Goal: Book appointment/travel/reservation

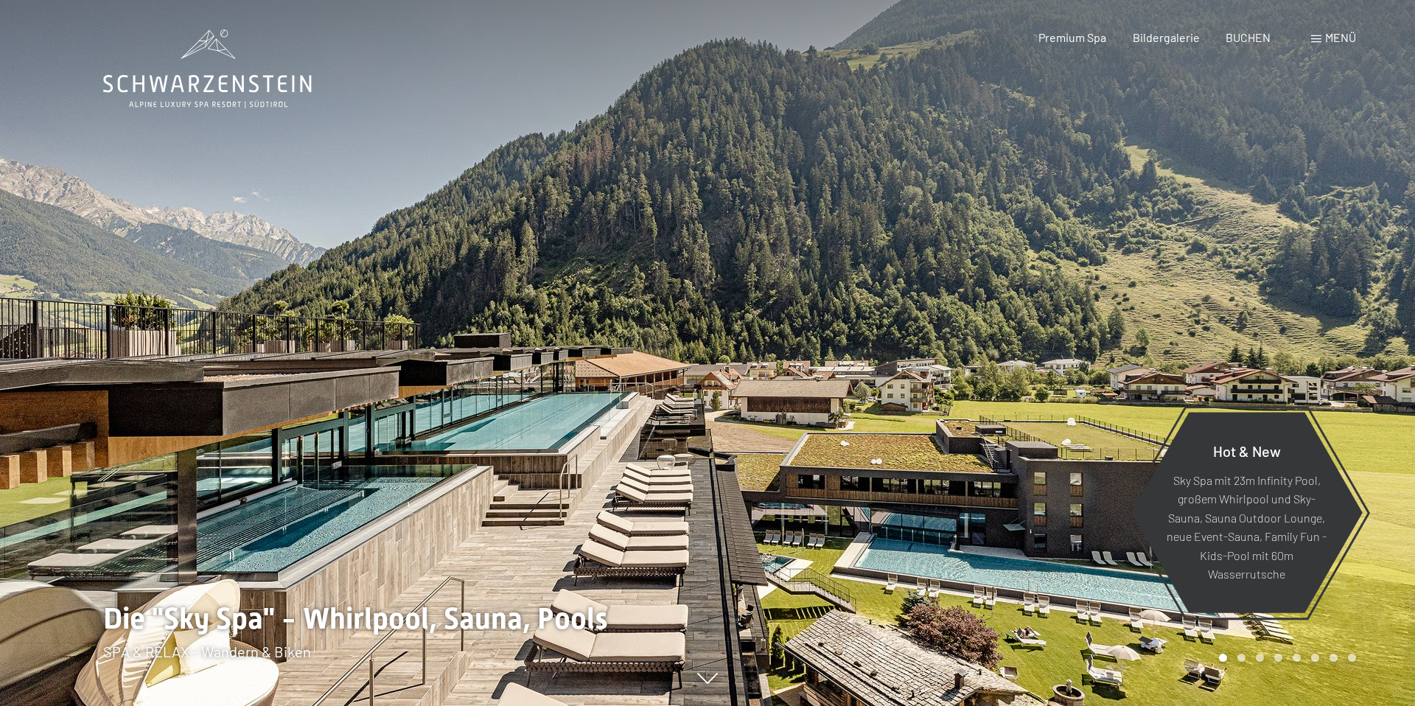
click at [1338, 38] on span "Menü" at bounding box center [1340, 37] width 31 height 14
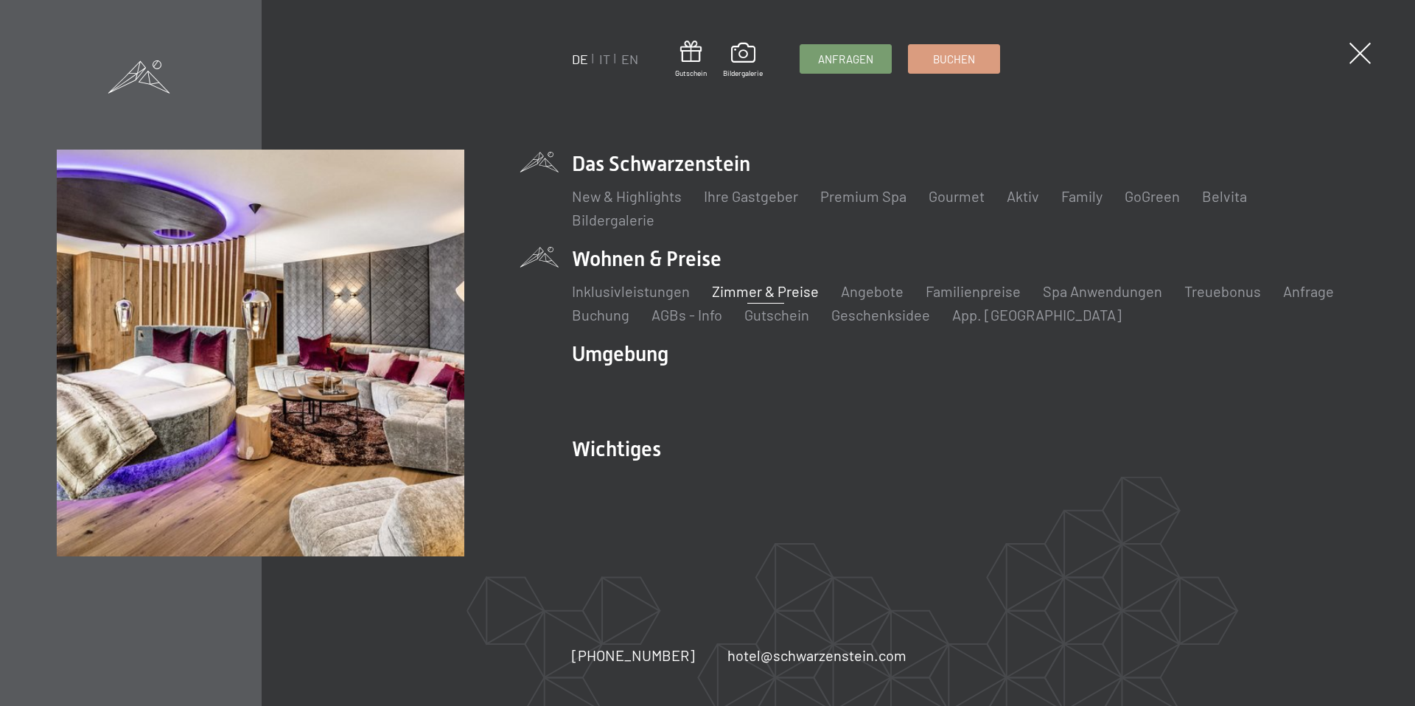
click at [786, 291] on link "Zimmer & Preise" at bounding box center [765, 291] width 107 height 18
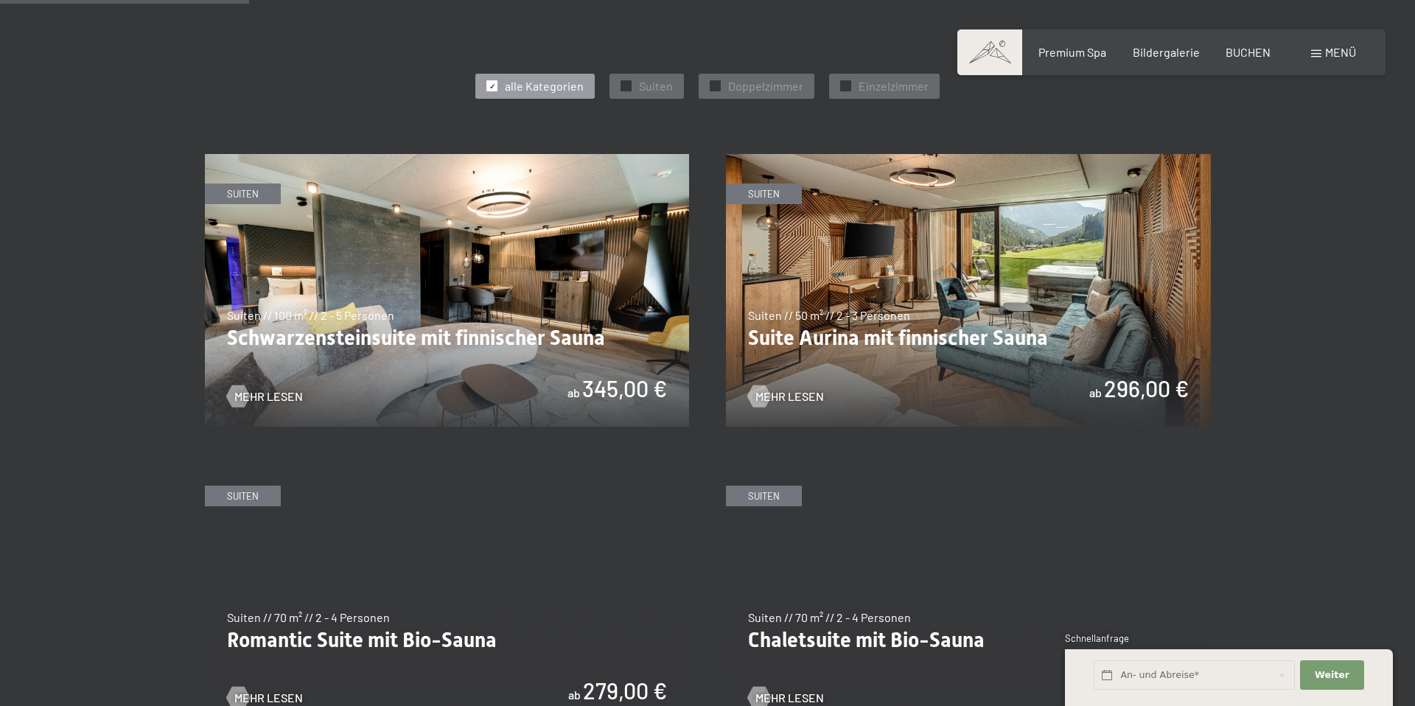
scroll to position [823, 0]
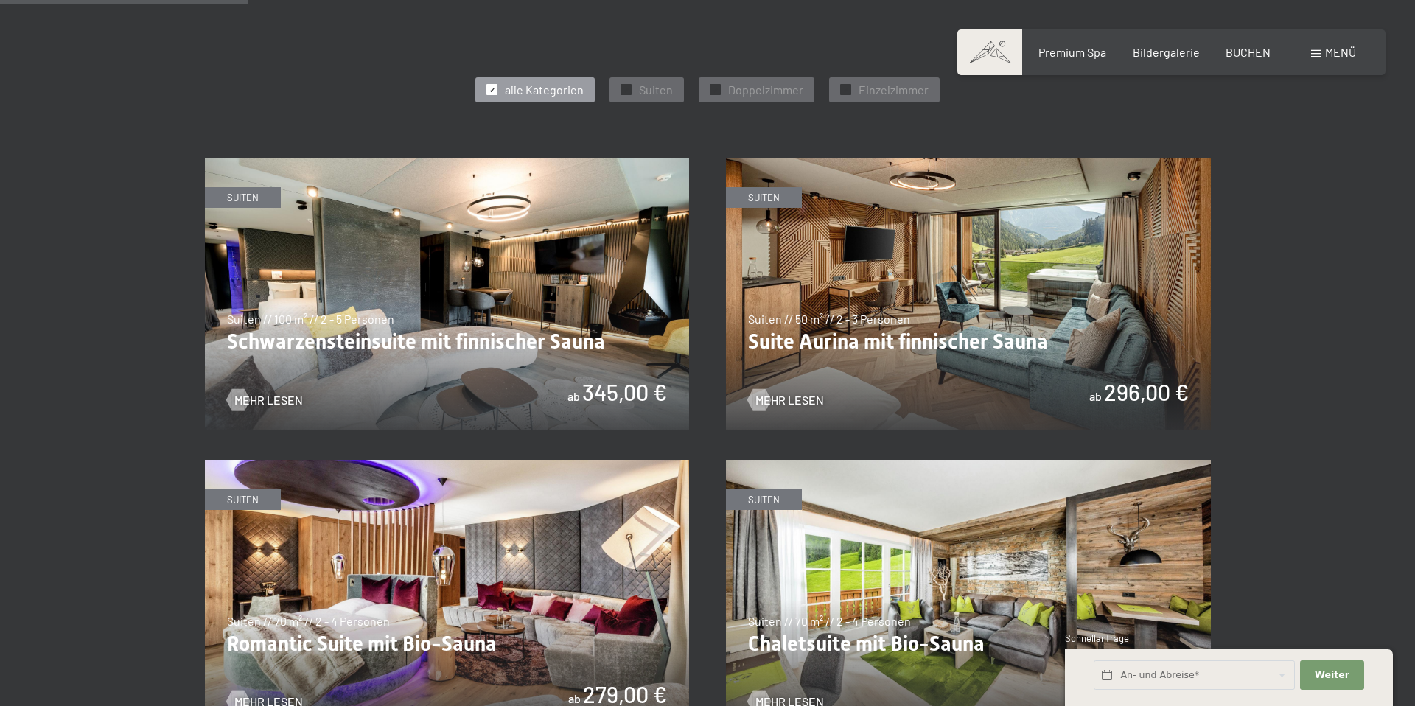
click at [945, 350] on img at bounding box center [968, 294] width 485 height 273
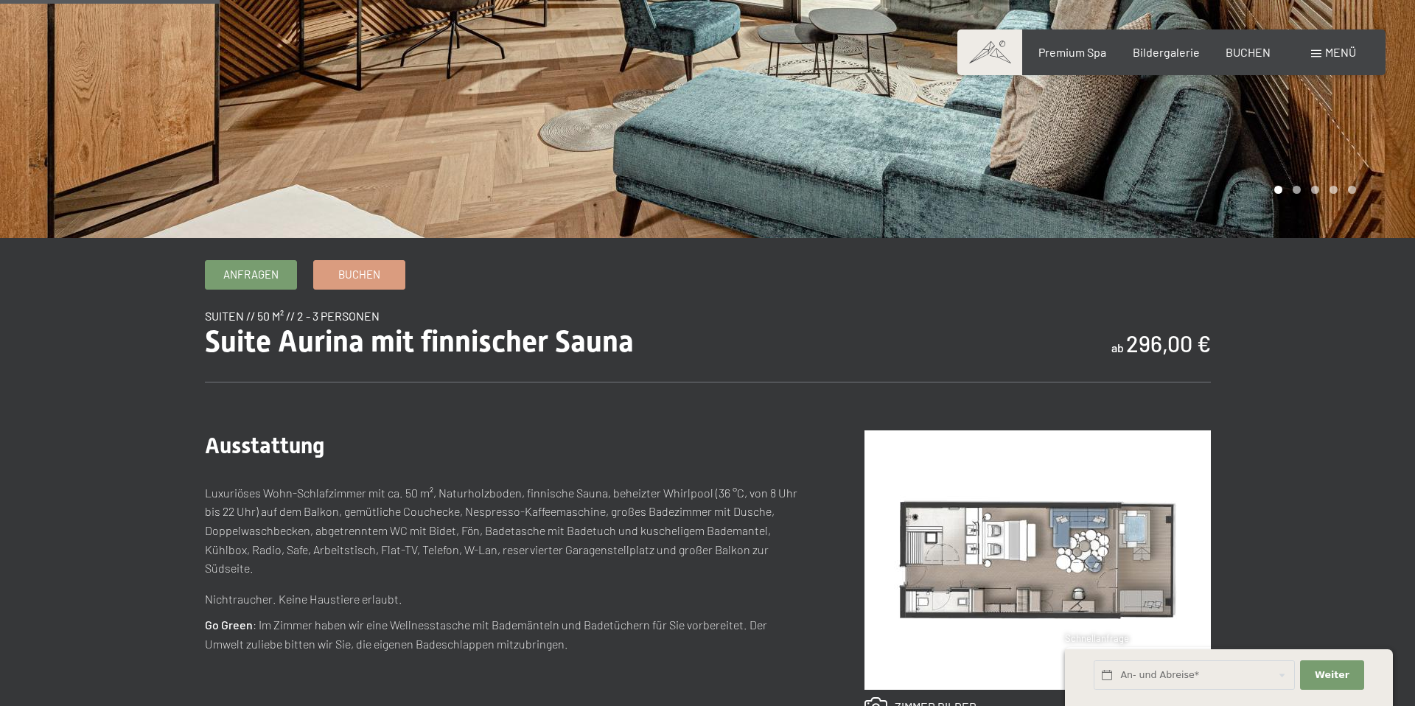
scroll to position [295, 0]
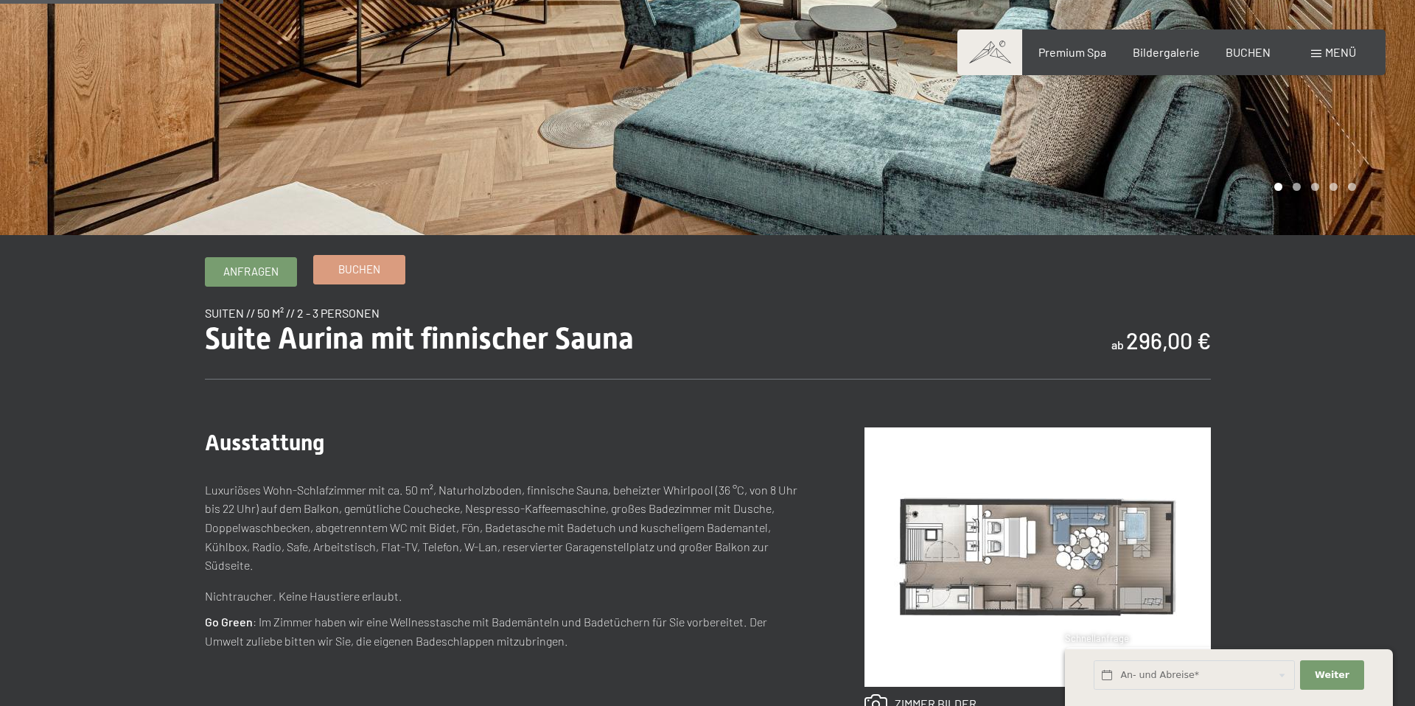
click at [356, 272] on span "Buchen" at bounding box center [359, 269] width 42 height 15
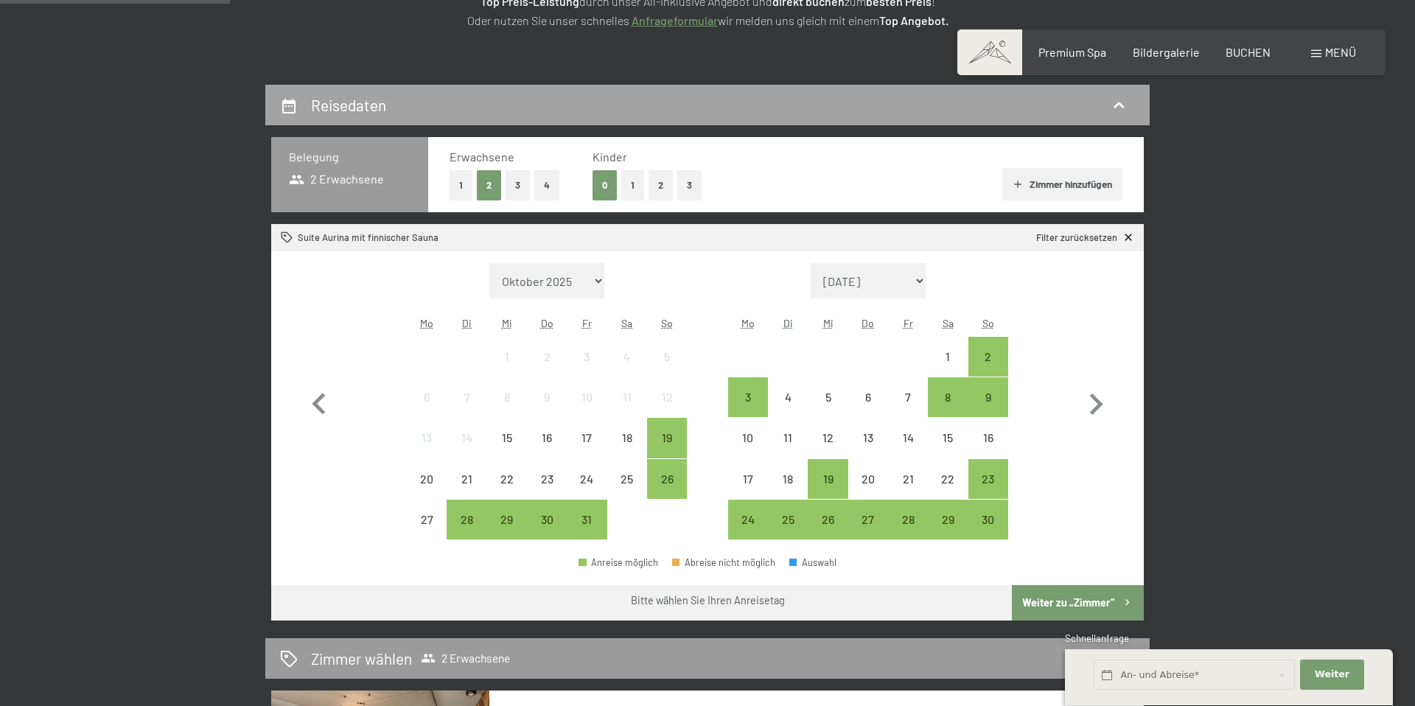
scroll to position [268, 0]
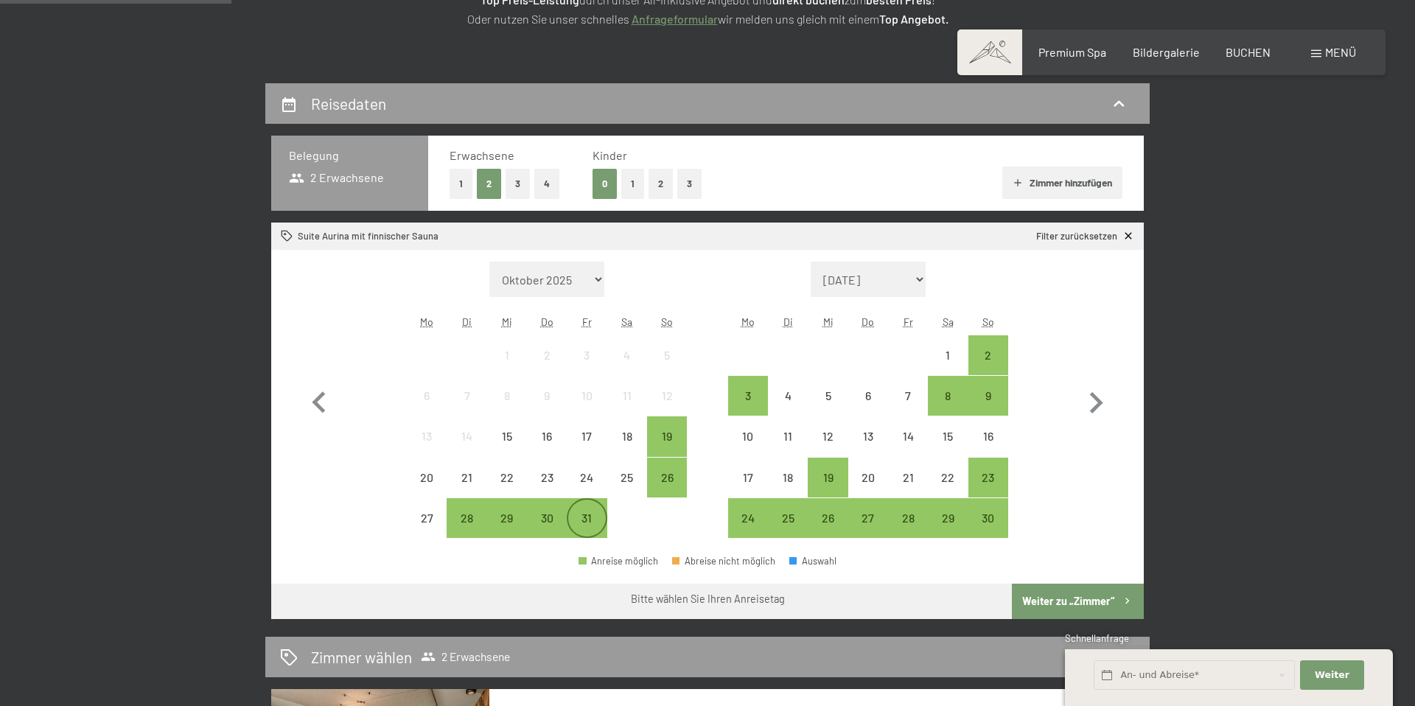
click at [589, 526] on div "31" at bounding box center [586, 530] width 37 height 37
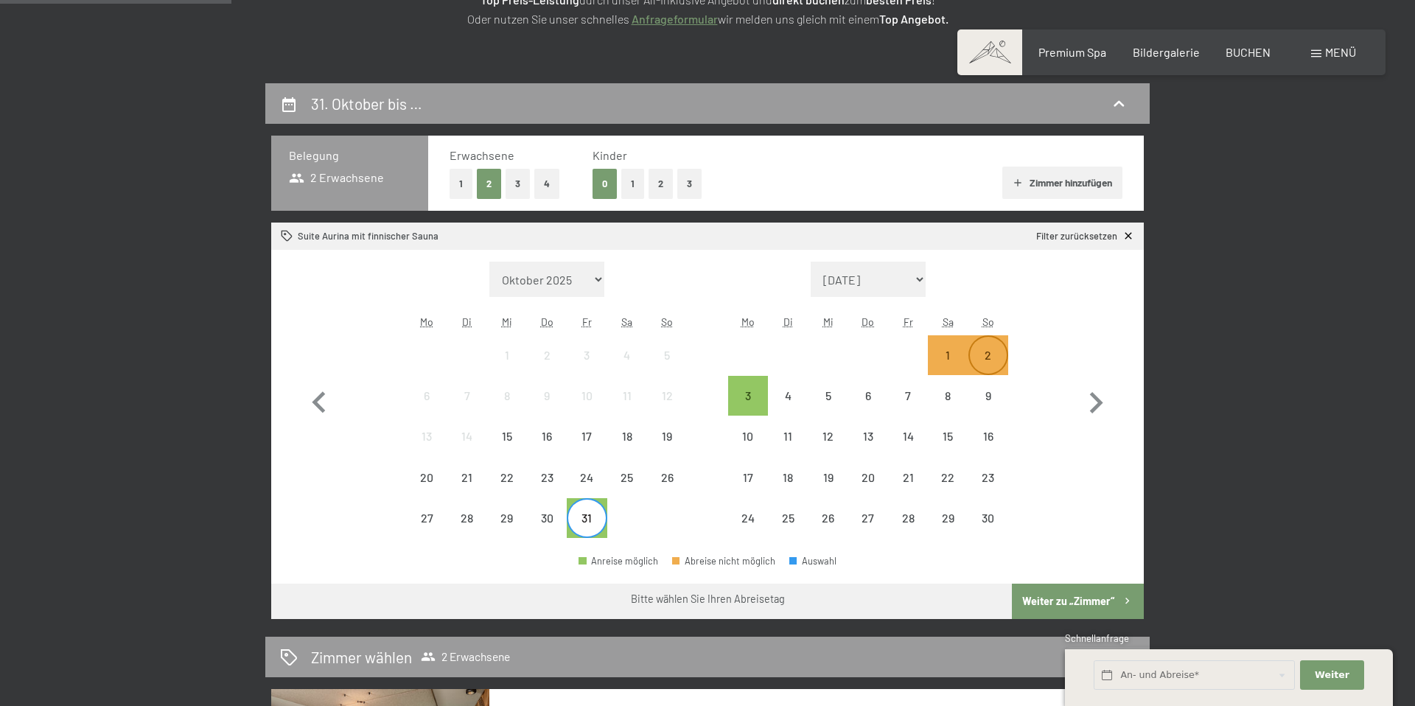
click at [985, 360] on div "2" at bounding box center [988, 367] width 37 height 37
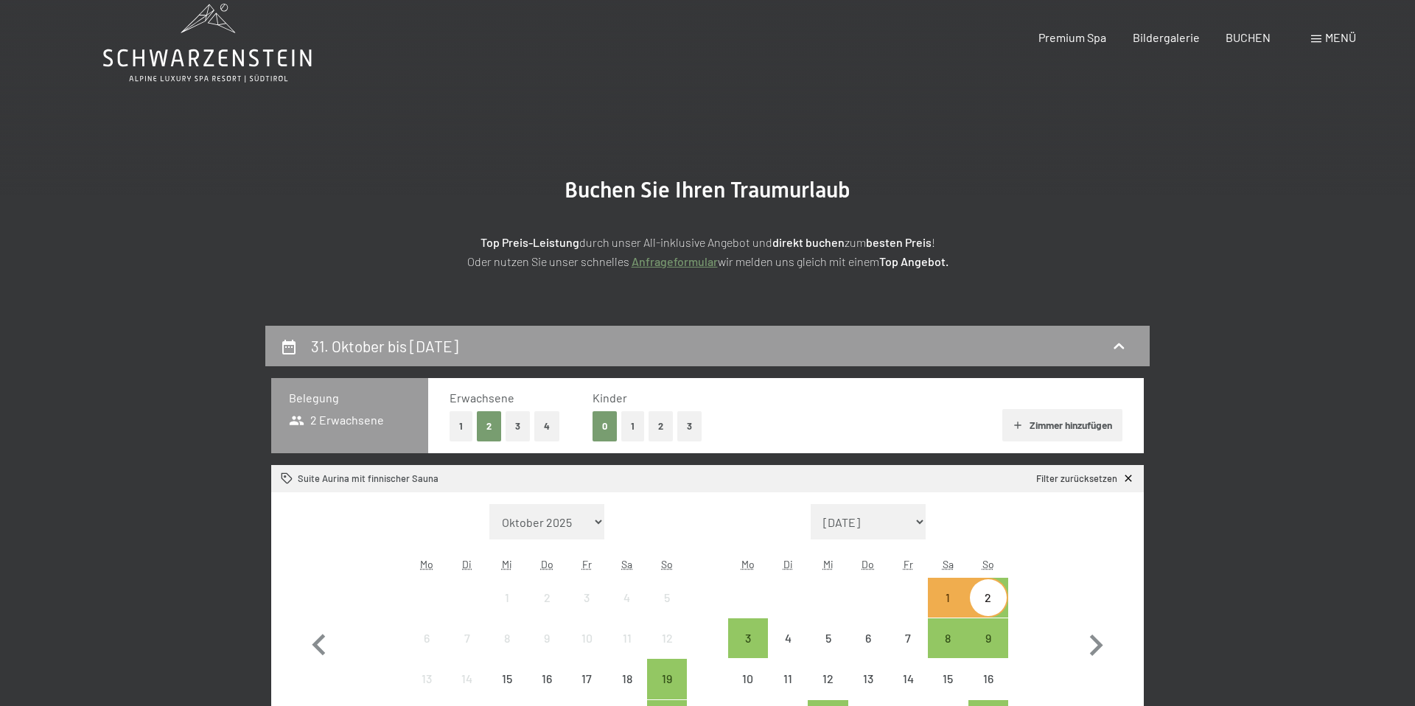
scroll to position [0, 0]
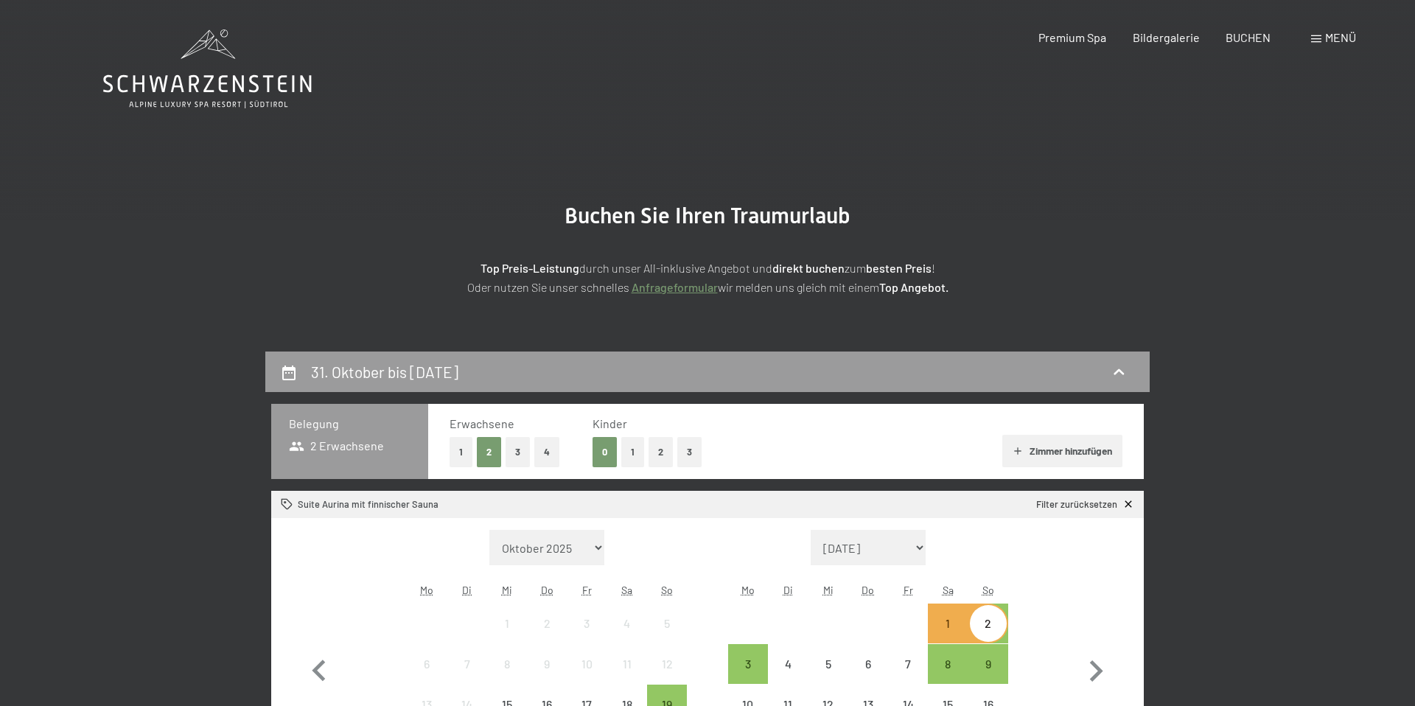
click at [677, 284] on link "Anfrageformular" at bounding box center [675, 287] width 86 height 14
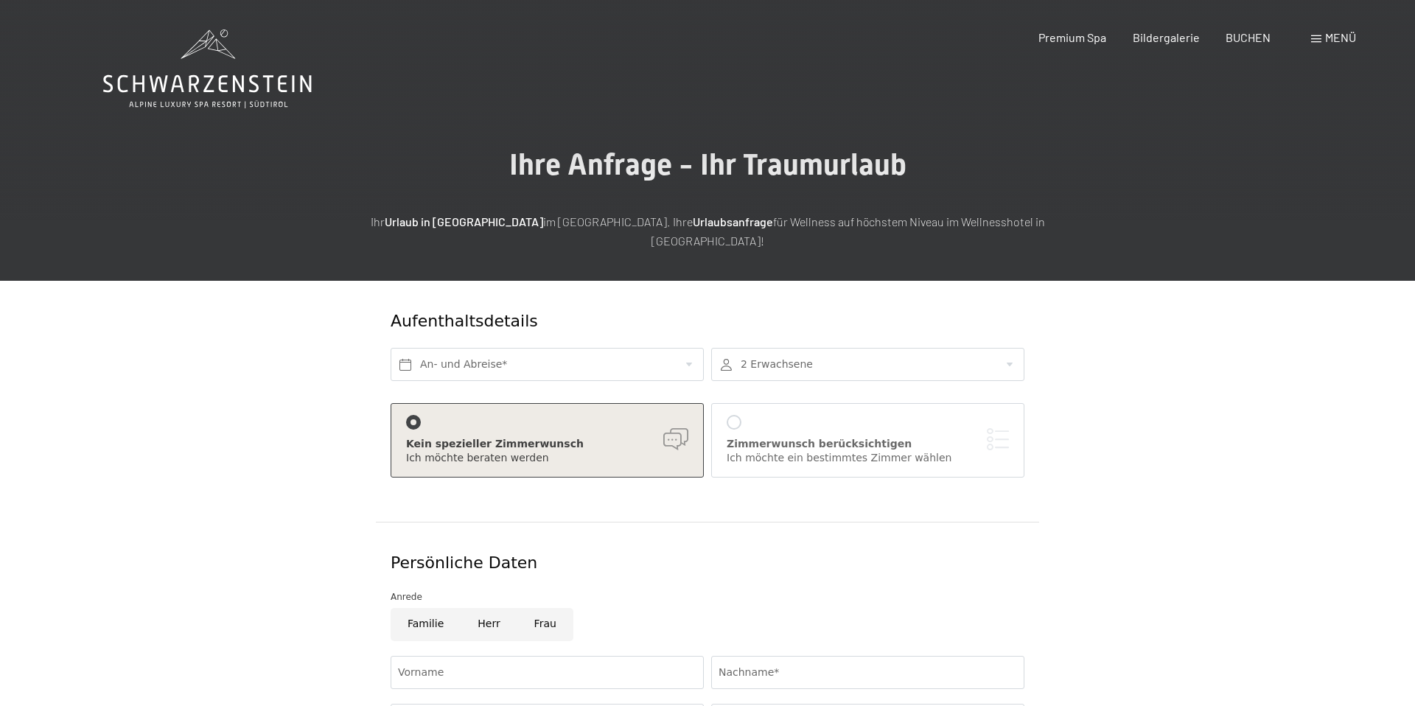
click at [613, 437] on div "Kein spezieller Zimmerwunsch" at bounding box center [547, 444] width 282 height 15
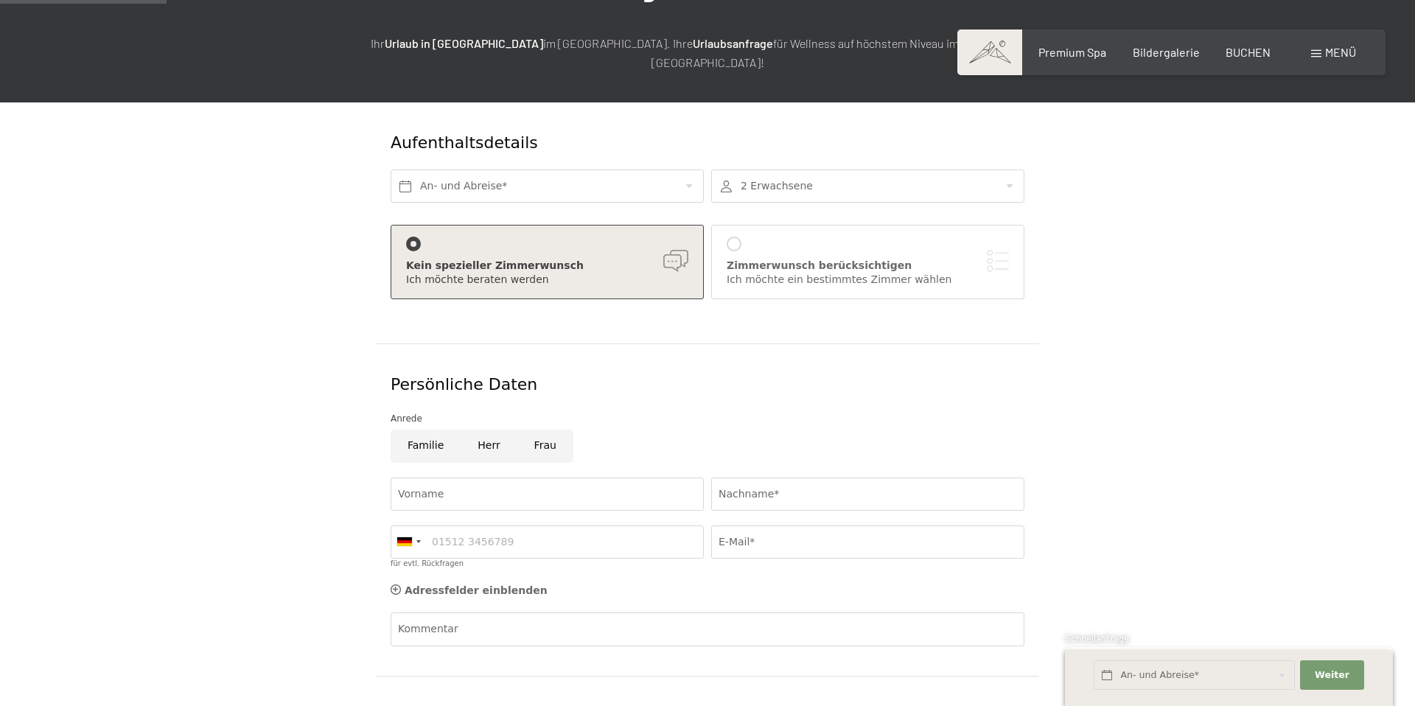
scroll to position [192, 0]
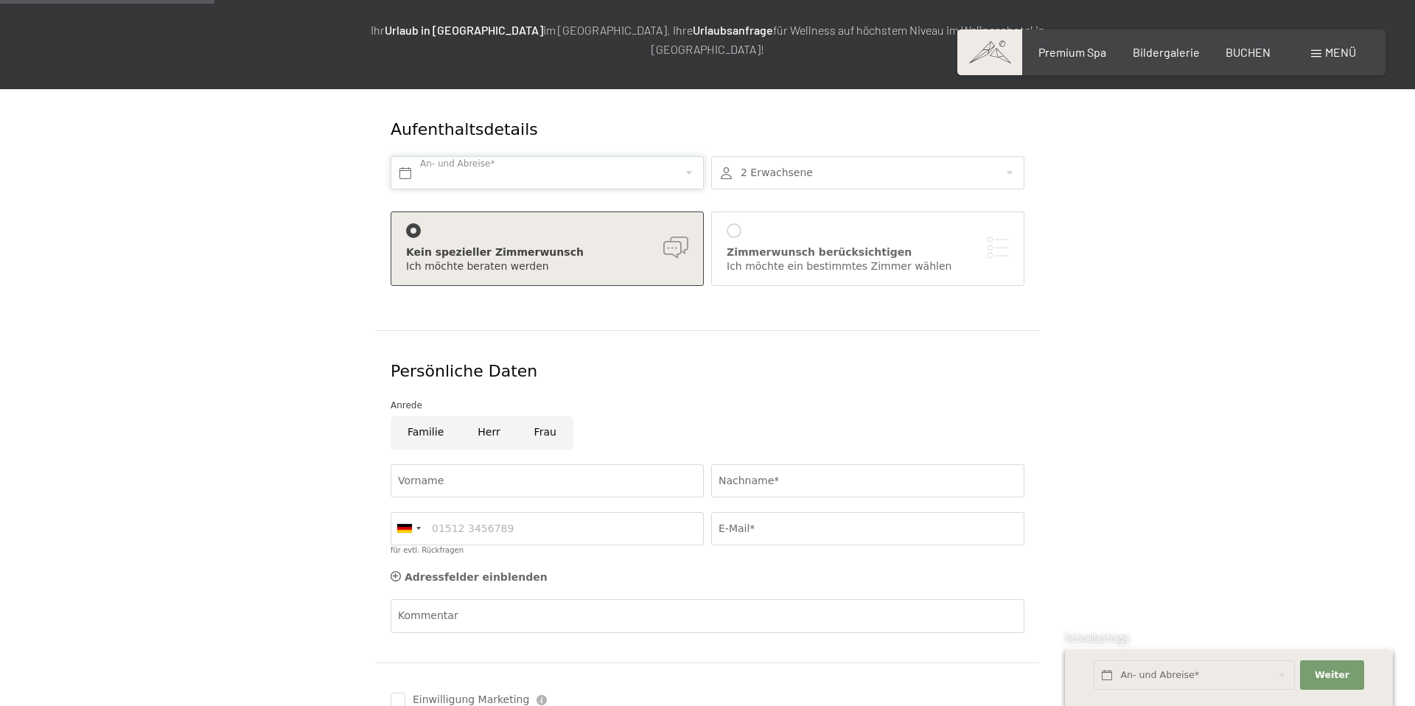
click at [551, 156] on input "text" at bounding box center [547, 172] width 313 height 33
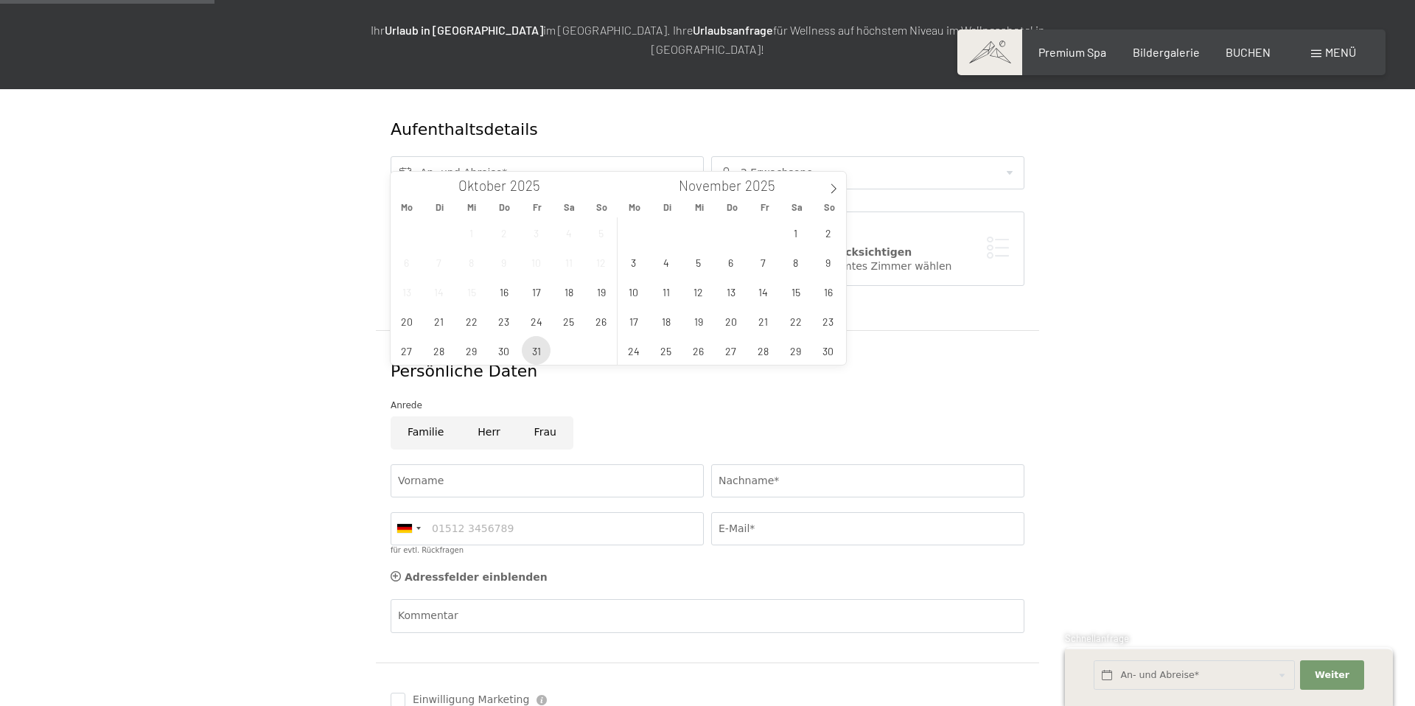
click at [548, 348] on span "31" at bounding box center [536, 350] width 29 height 29
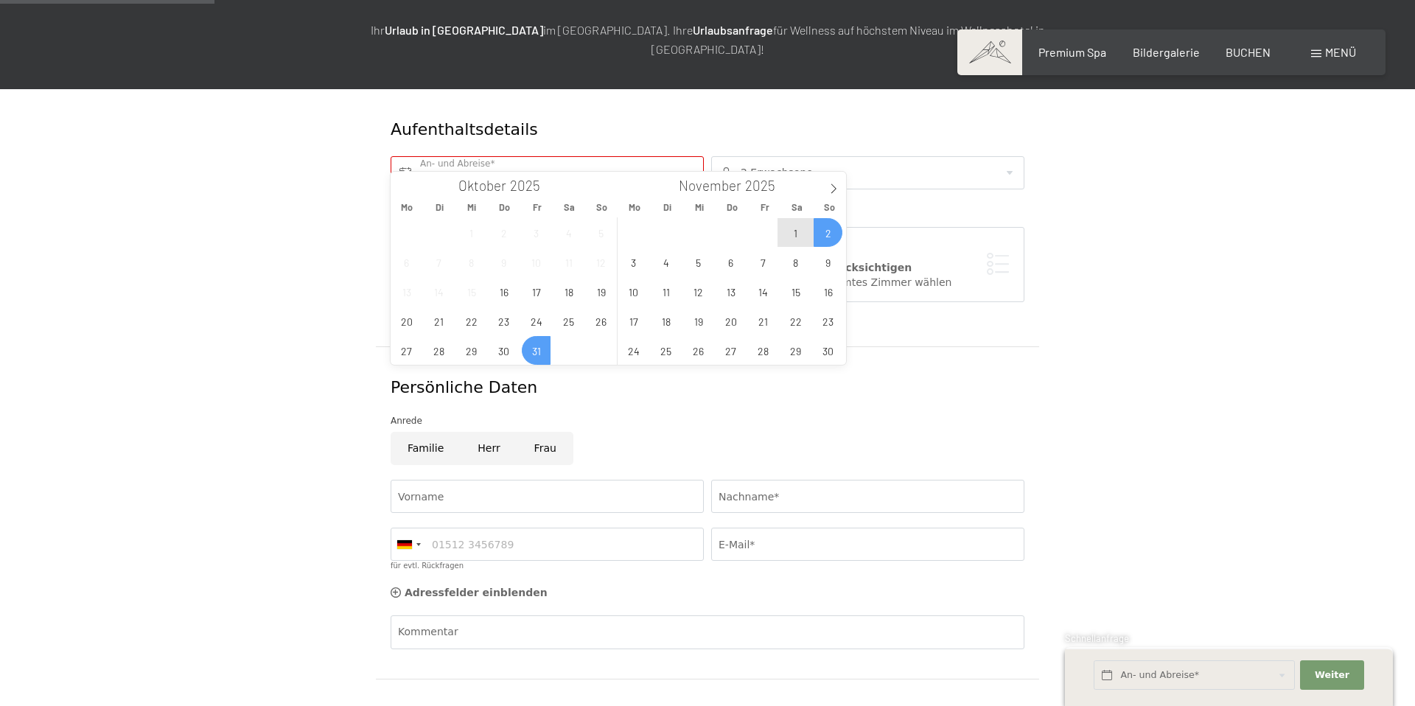
click at [829, 230] on span "2" at bounding box center [828, 232] width 29 height 29
type input "Fr. 31.10.2025 - So. 02.11.2025"
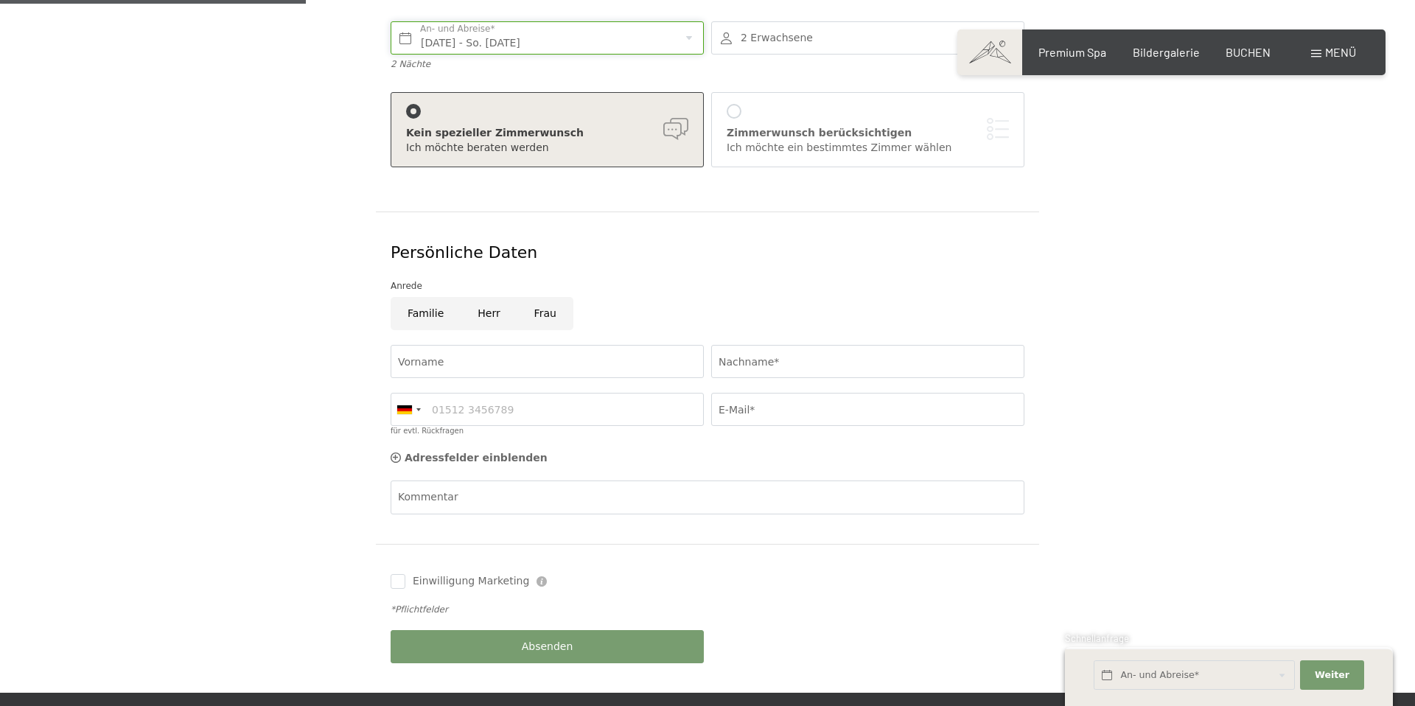
scroll to position [343, 0]
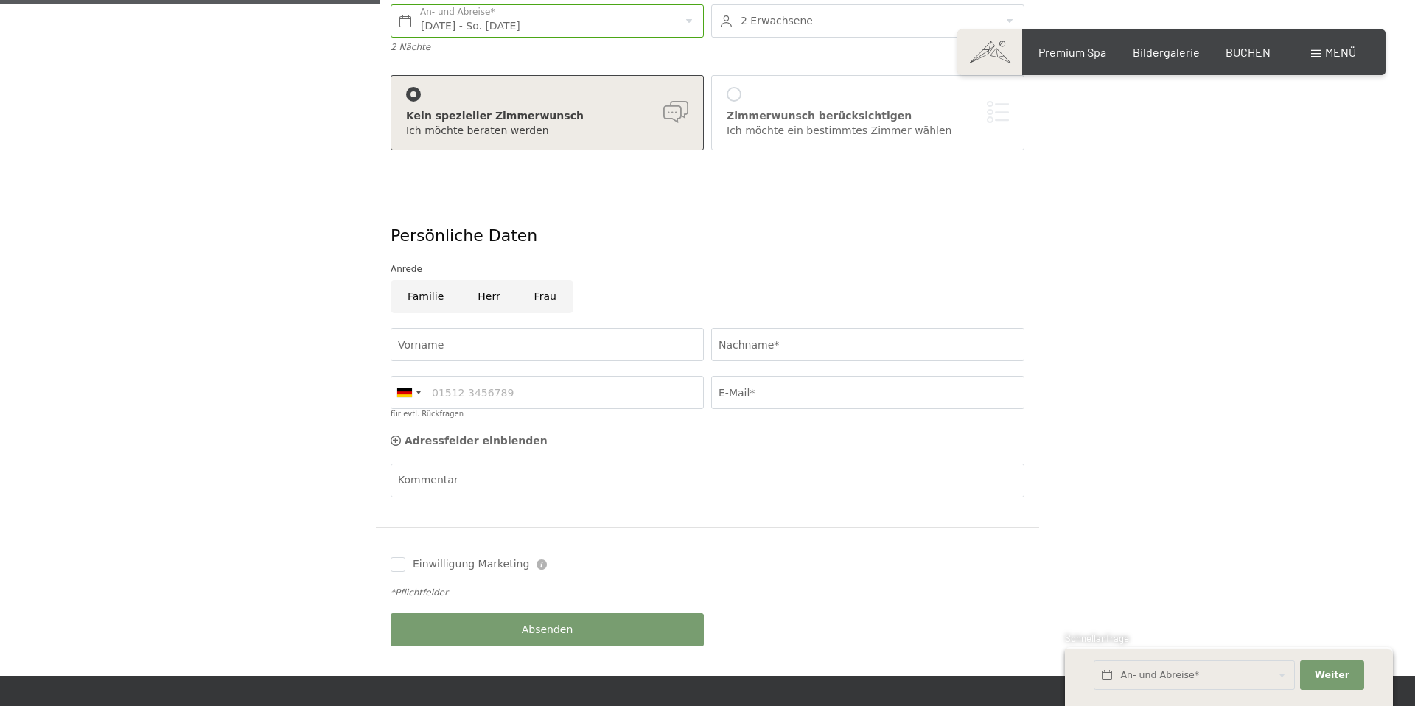
click at [556, 281] on input "Frau" at bounding box center [545, 296] width 56 height 33
radio input "true"
click at [475, 328] on input "Vorname" at bounding box center [547, 344] width 313 height 33
type input "Nadine"
type input "Braitinger"
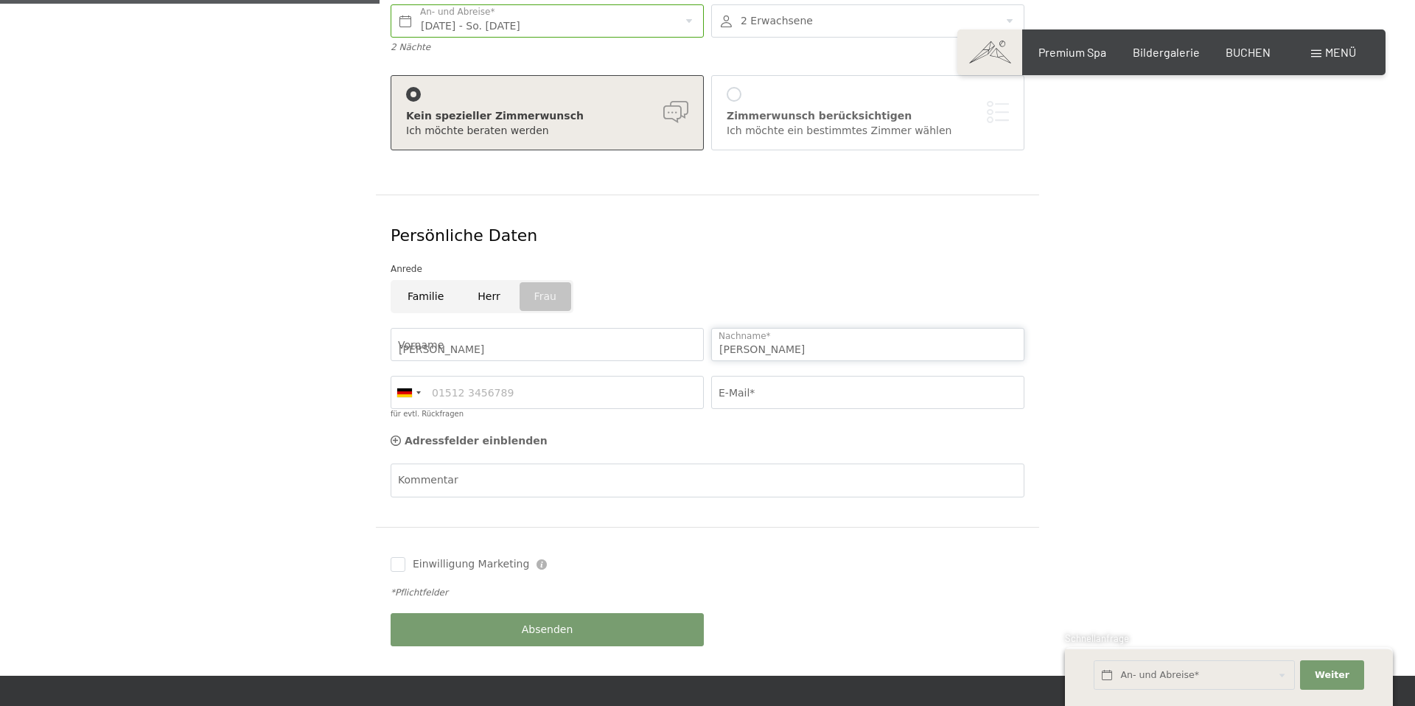
type input "01715688988"
type input "nadine@braitinger.de"
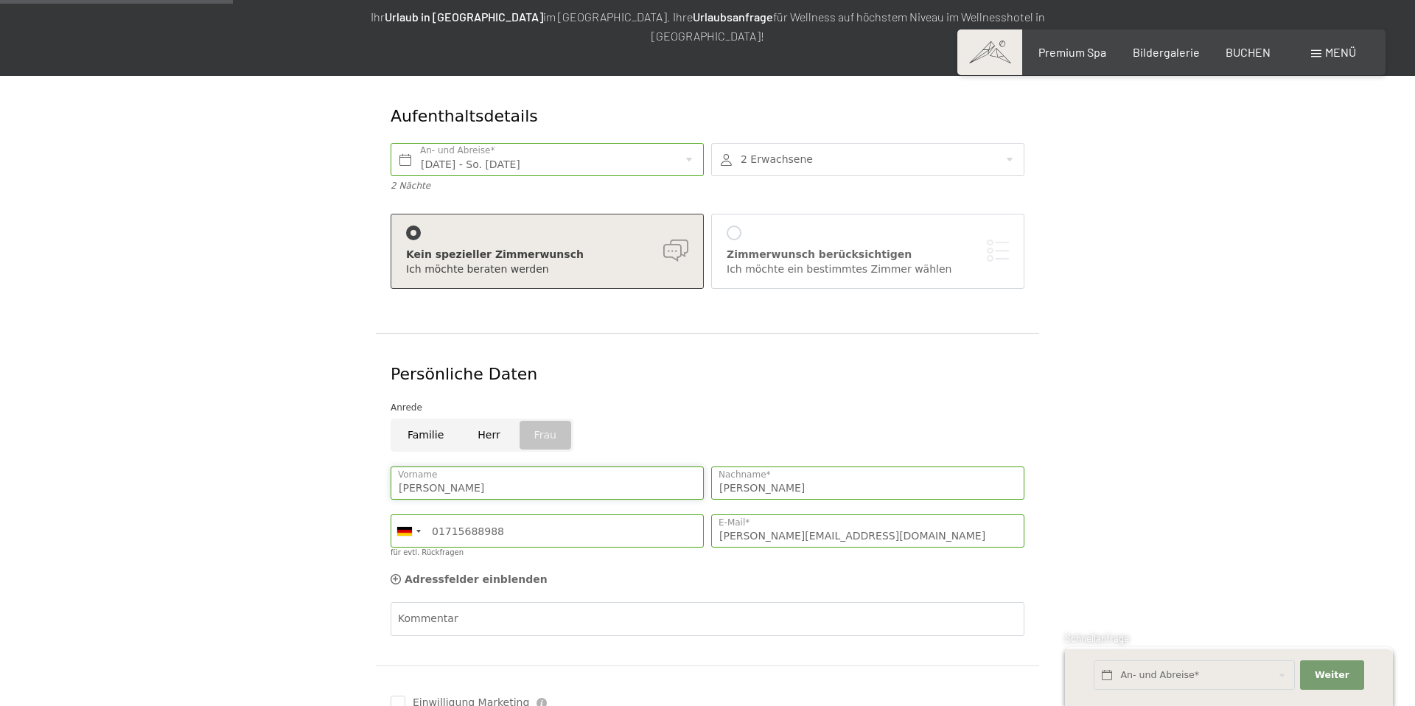
scroll to position [203, 0]
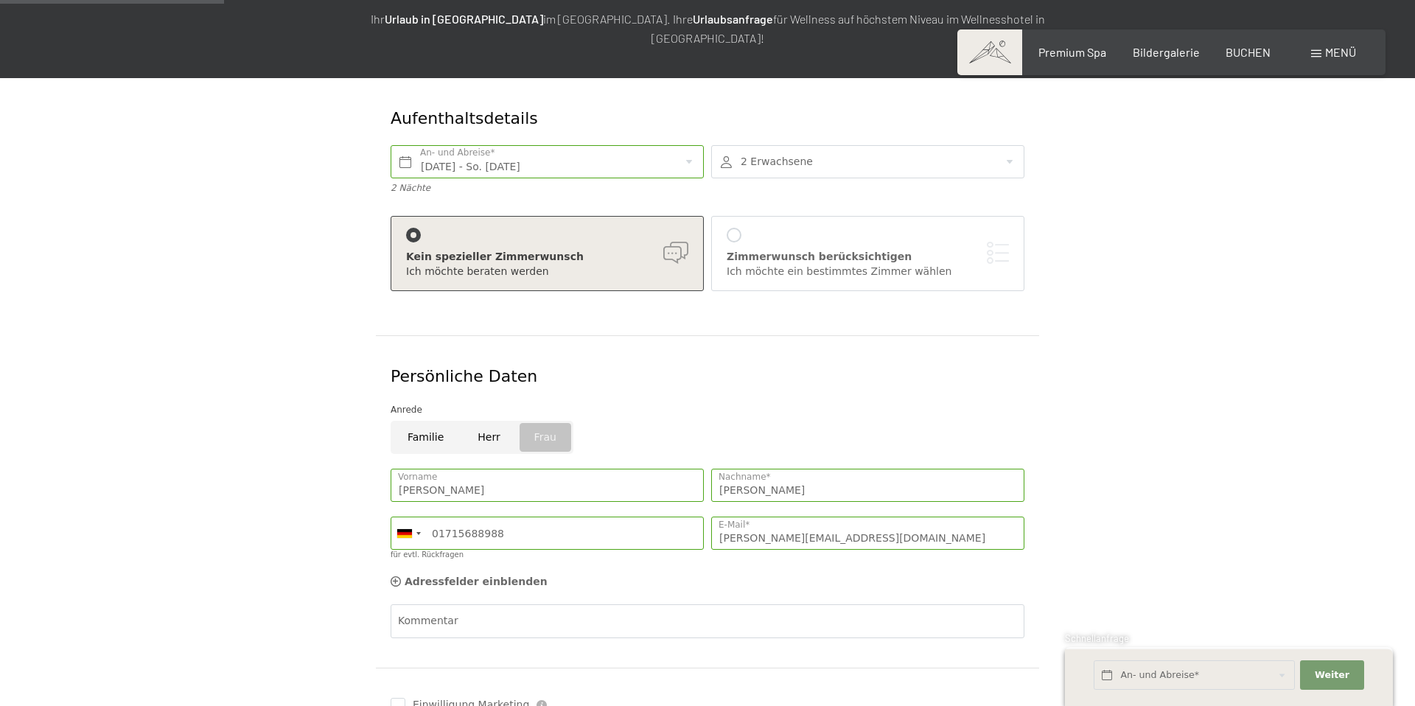
click at [838, 250] on div "Zimmerwunsch berücksichtigen" at bounding box center [868, 257] width 282 height 15
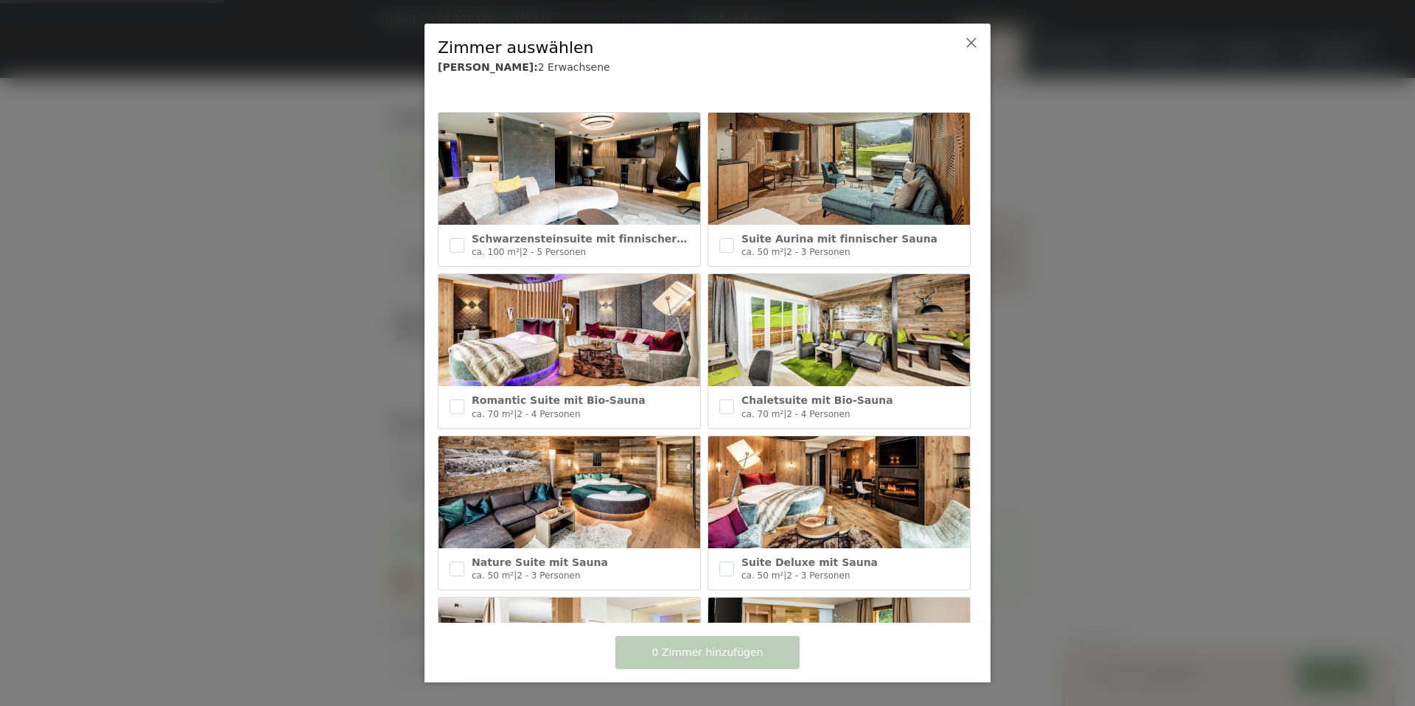
click at [734, 247] on div "Suite Aurina mit finnischer Sauna ca. 50 m² | 2 - 3 Personen" at bounding box center [839, 245] width 262 height 41
checkbox input "true"
click at [737, 659] on span "1 Zimmer hinzufügen" at bounding box center [707, 653] width 111 height 15
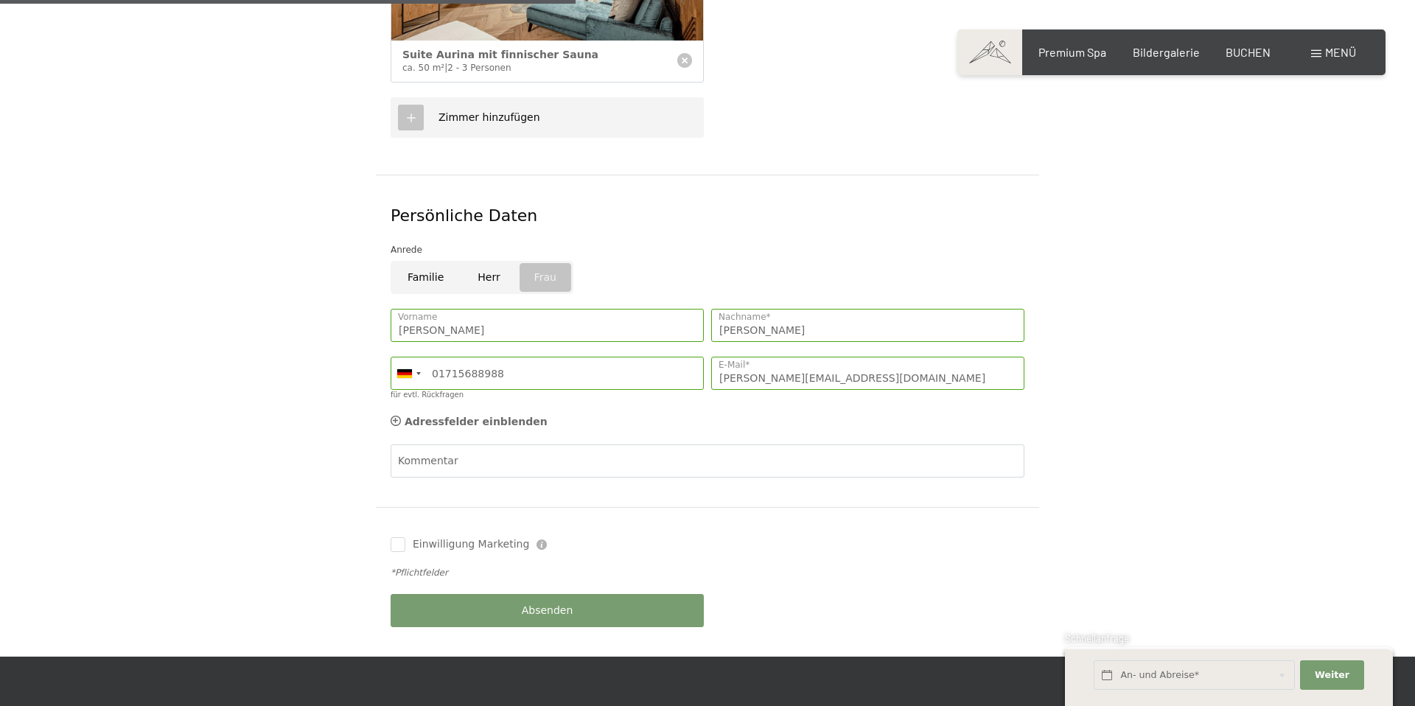
scroll to position [649, 0]
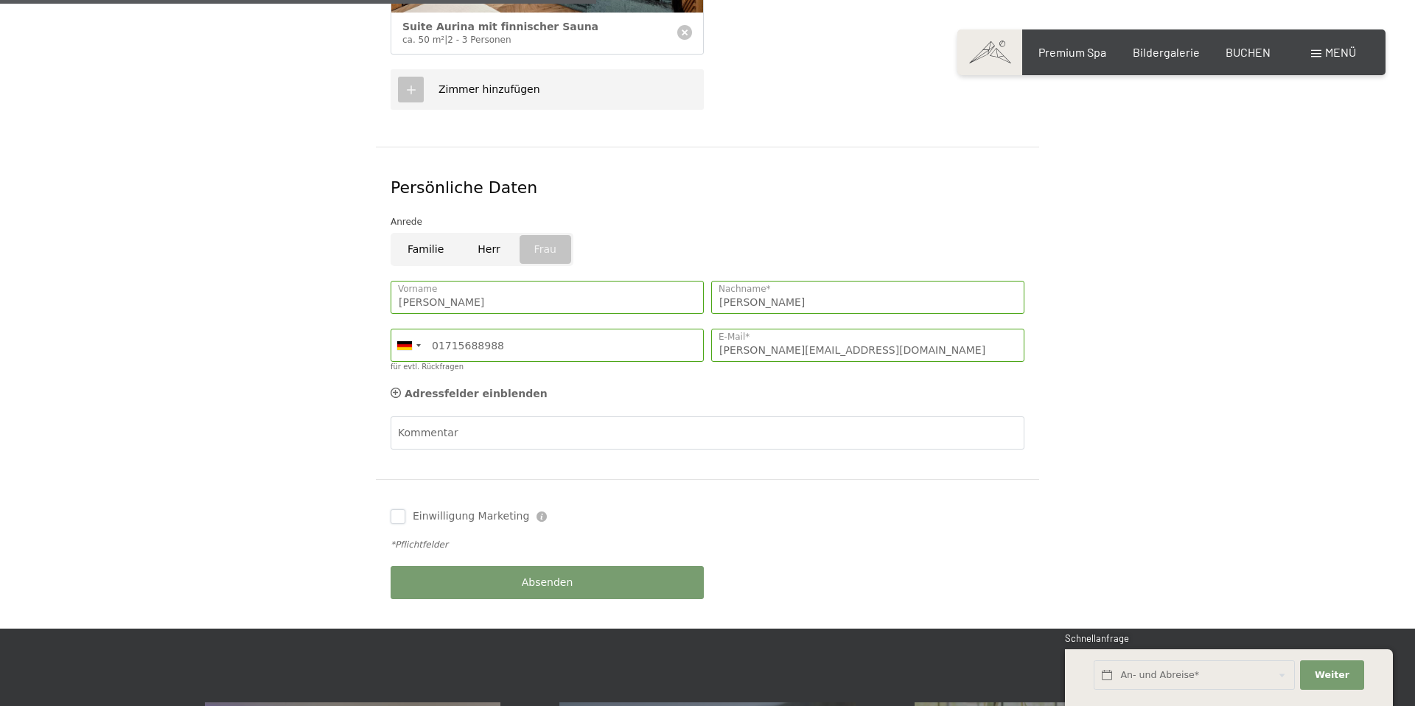
click at [403, 509] on input "Einwilligung Marketing" at bounding box center [398, 516] width 15 height 15
checkbox input "true"
click at [534, 576] on span "Absenden" at bounding box center [548, 583] width 52 height 15
